Goal: Transaction & Acquisition: Purchase product/service

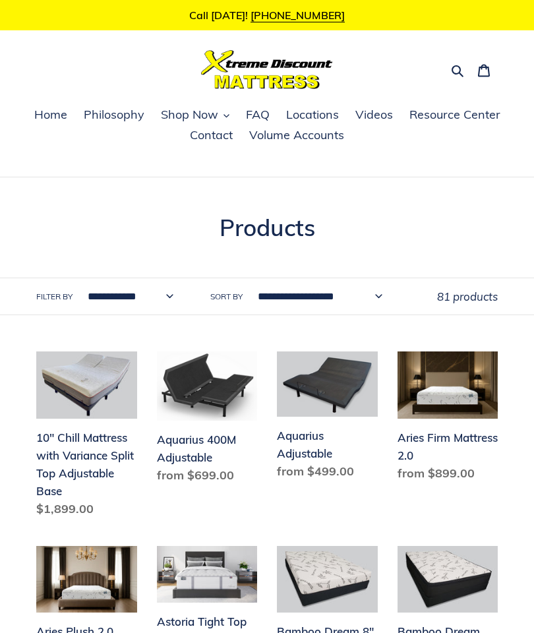
click at [456, 63] on button "Search" at bounding box center [458, 69] width 23 height 17
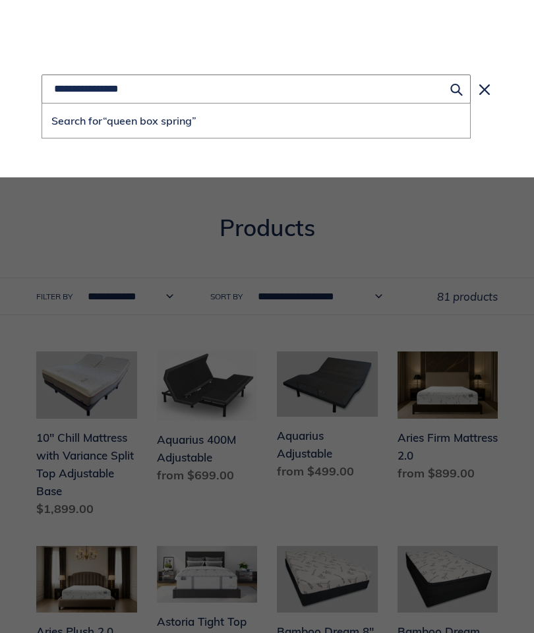
type input "**********"
click at [256, 120] on button "Search for “queen box spring”" at bounding box center [256, 121] width 428 height 34
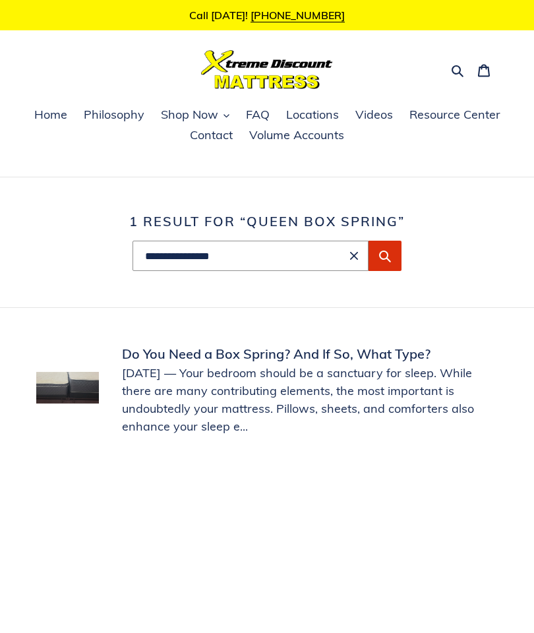
click at [385, 262] on icon "Submit" at bounding box center [385, 255] width 13 height 13
click at [71, 394] on link "Do You Need a Box Spring? And If So, What Type?" at bounding box center [267, 389] width 462 height 91
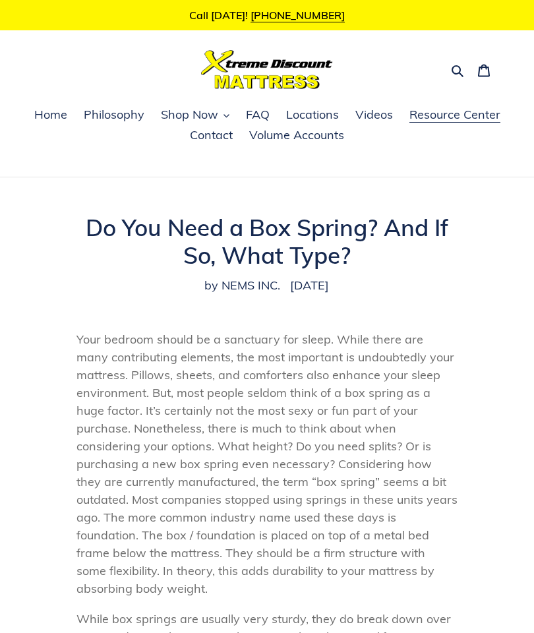
click at [450, 73] on button "Search" at bounding box center [458, 69] width 23 height 17
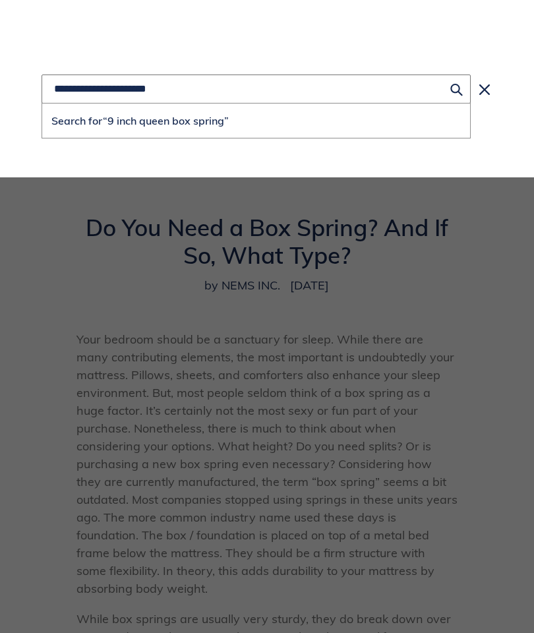
type input "**********"
click at [256, 120] on button "Search for “9 inch queen box spring”" at bounding box center [256, 121] width 428 height 34
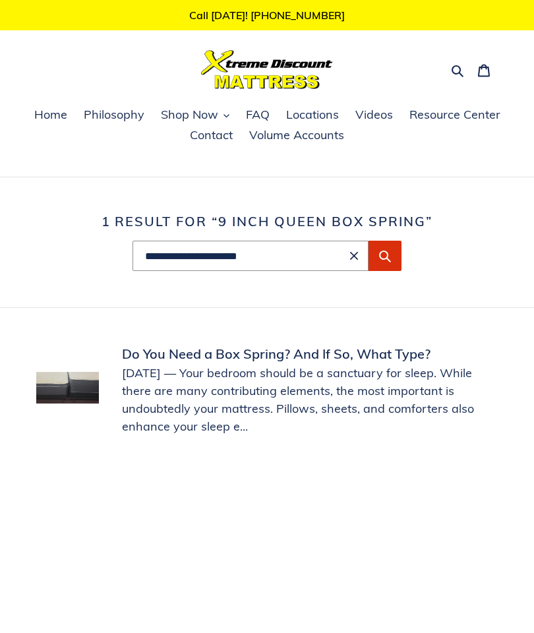
click at [387, 257] on icon "Submit" at bounding box center [385, 257] width 12 height 12
click at [393, 253] on button "Submit" at bounding box center [385, 256] width 33 height 30
click at [397, 250] on button "Submit" at bounding box center [385, 256] width 33 height 30
